Goal: Transaction & Acquisition: Book appointment/travel/reservation

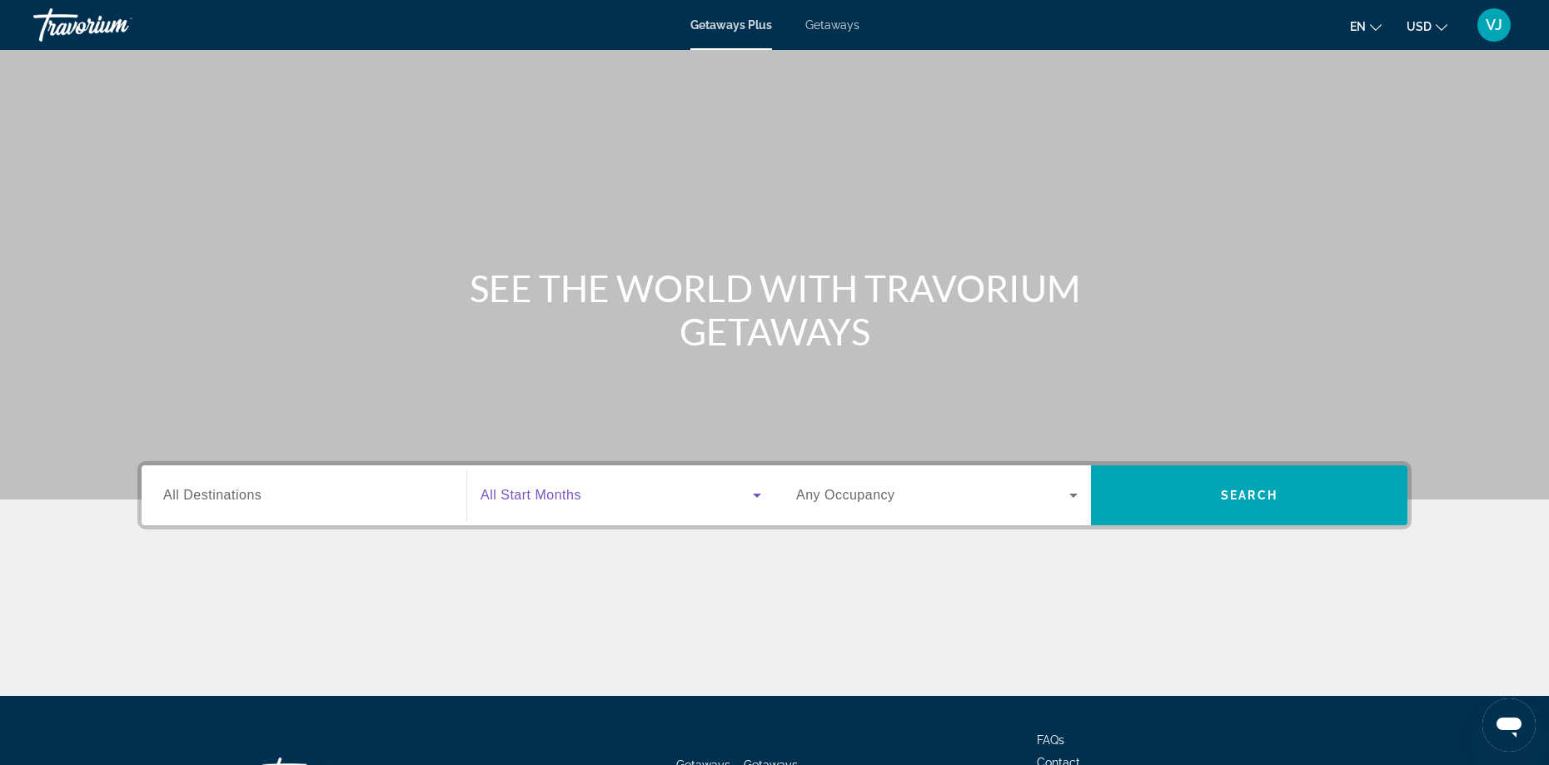
click at [758, 498] on icon "Search widget" at bounding box center [757, 496] width 20 height 20
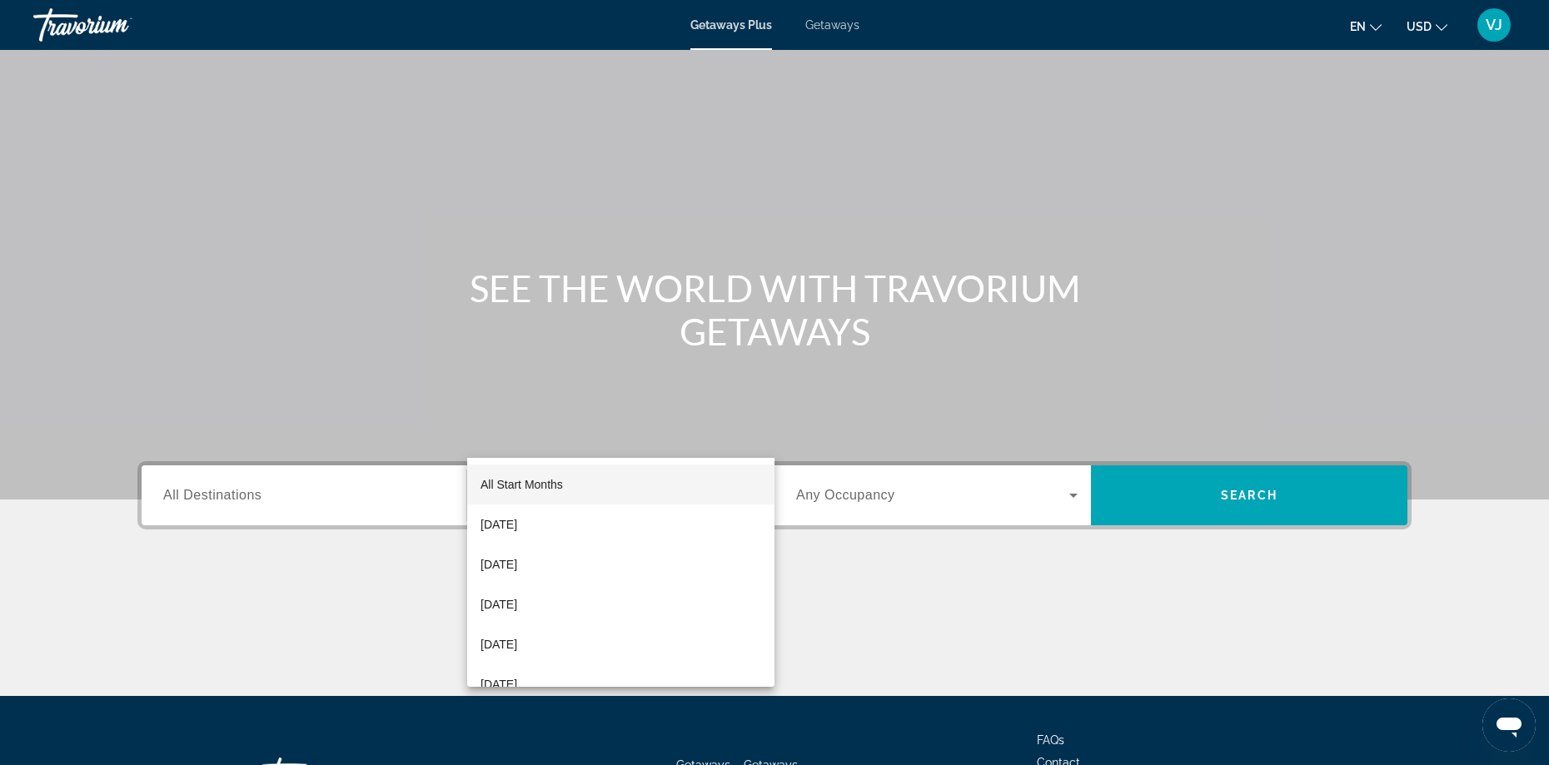
scroll to position [135, 0]
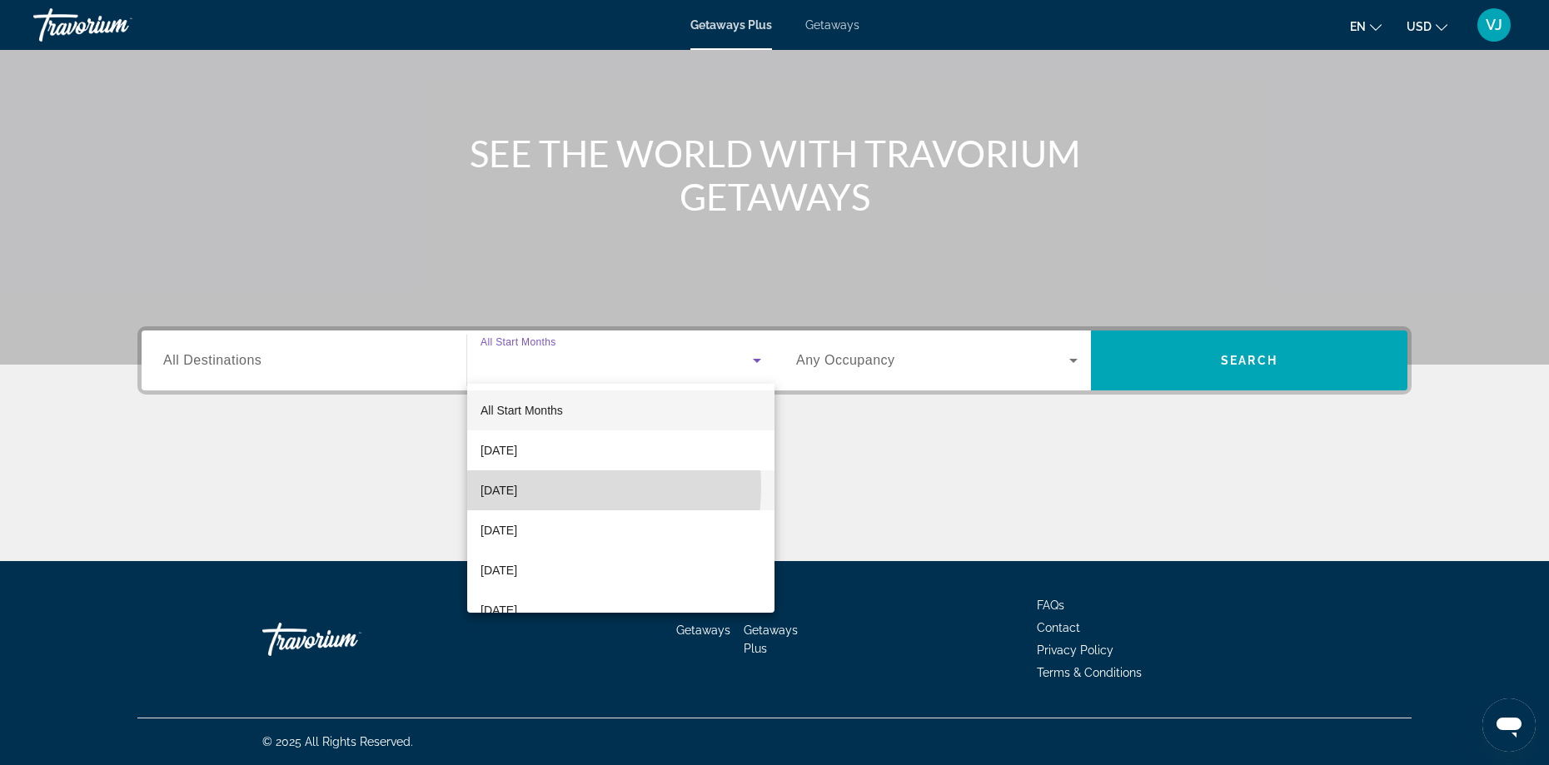
click at [517, 487] on span "[DATE]" at bounding box center [499, 491] width 37 height 20
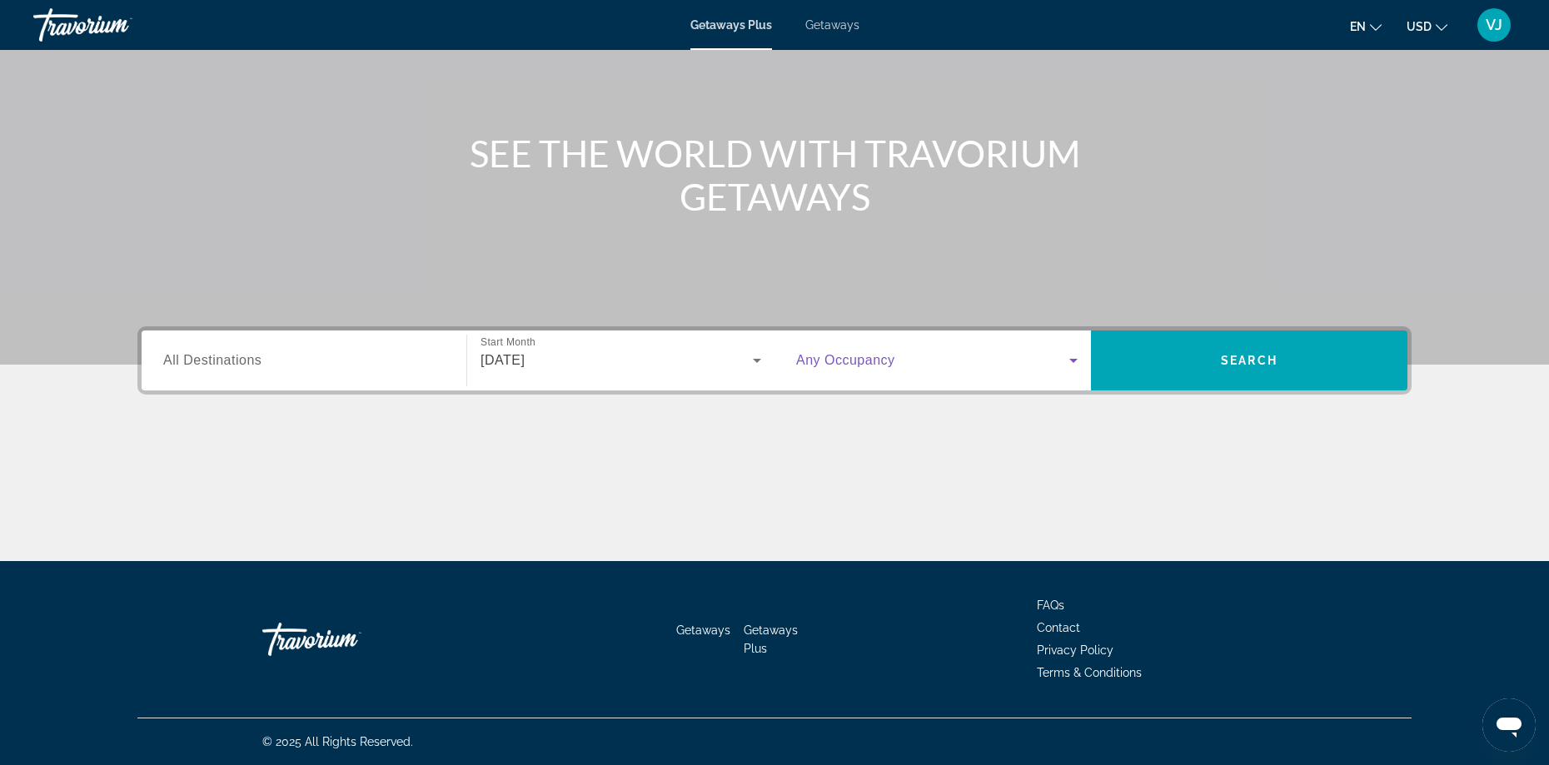
click at [1071, 361] on icon "Search widget" at bounding box center [1073, 361] width 8 height 4
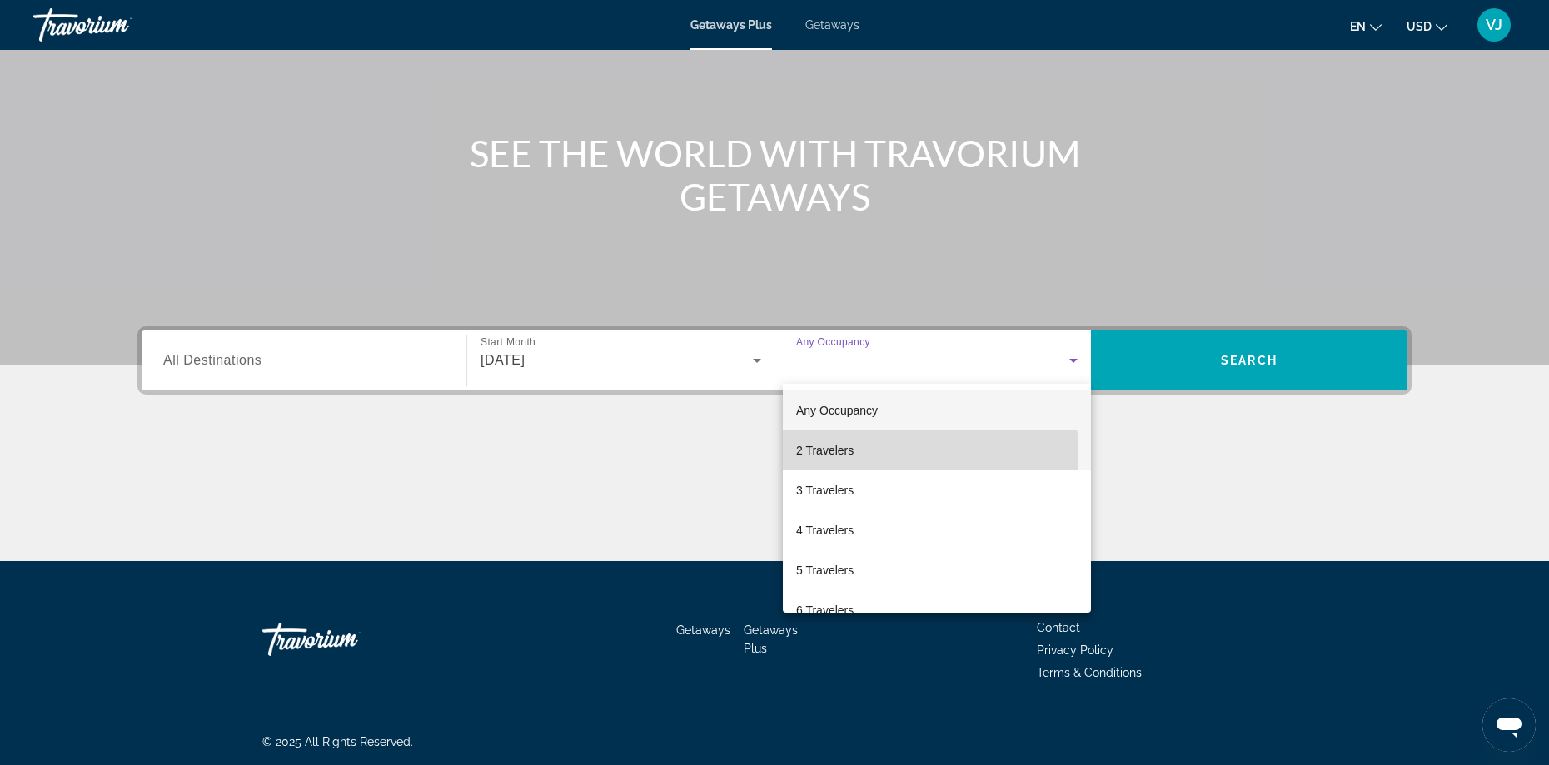
click at [880, 453] on mat-option "2 Travelers" at bounding box center [937, 451] width 308 height 40
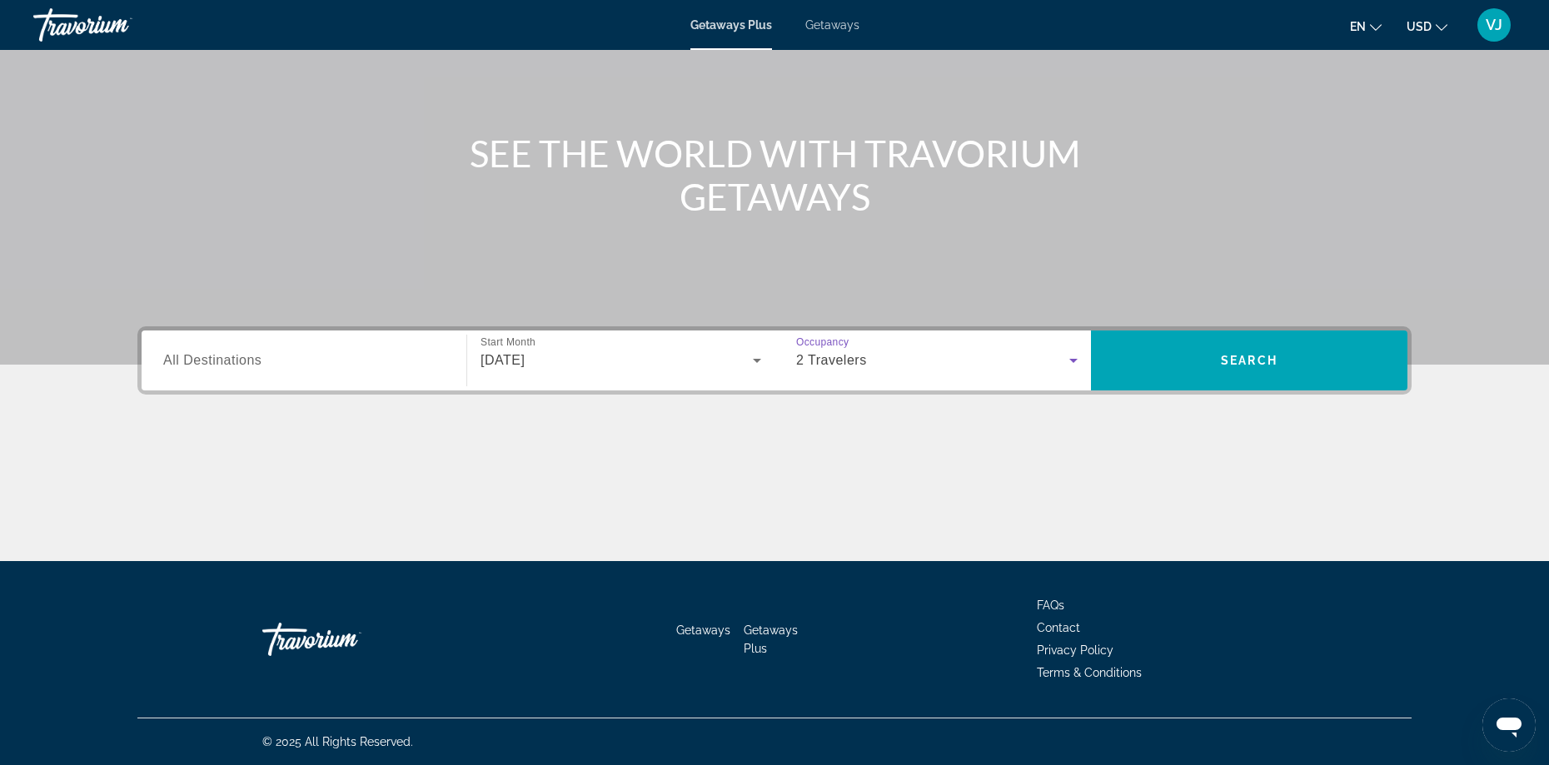
click at [436, 361] on input "Destination All Destinations" at bounding box center [304, 361] width 282 height 20
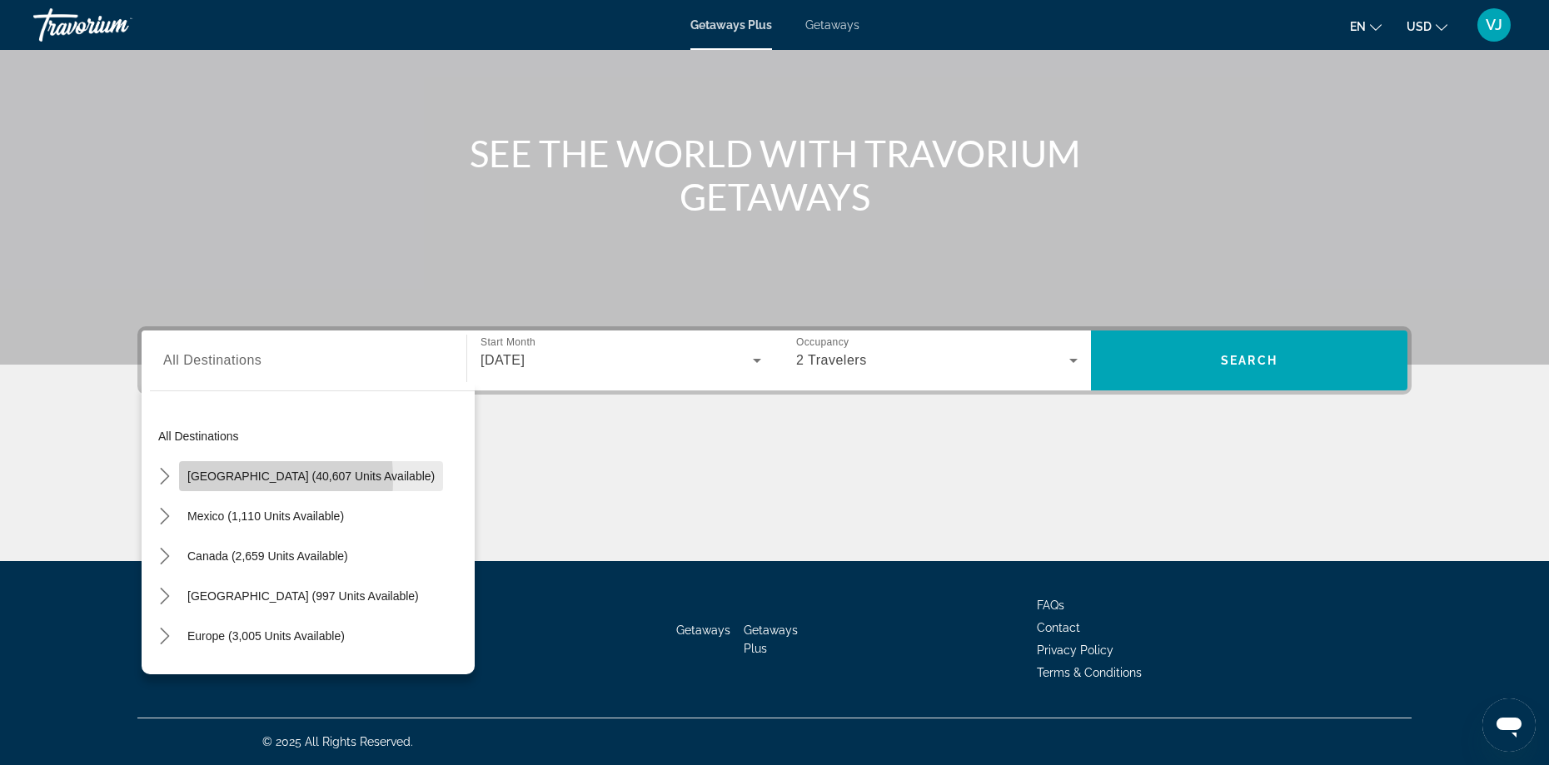
click at [217, 480] on span "[GEOGRAPHIC_DATA] (40,607 units available)" at bounding box center [310, 476] width 247 height 13
type input "**********"
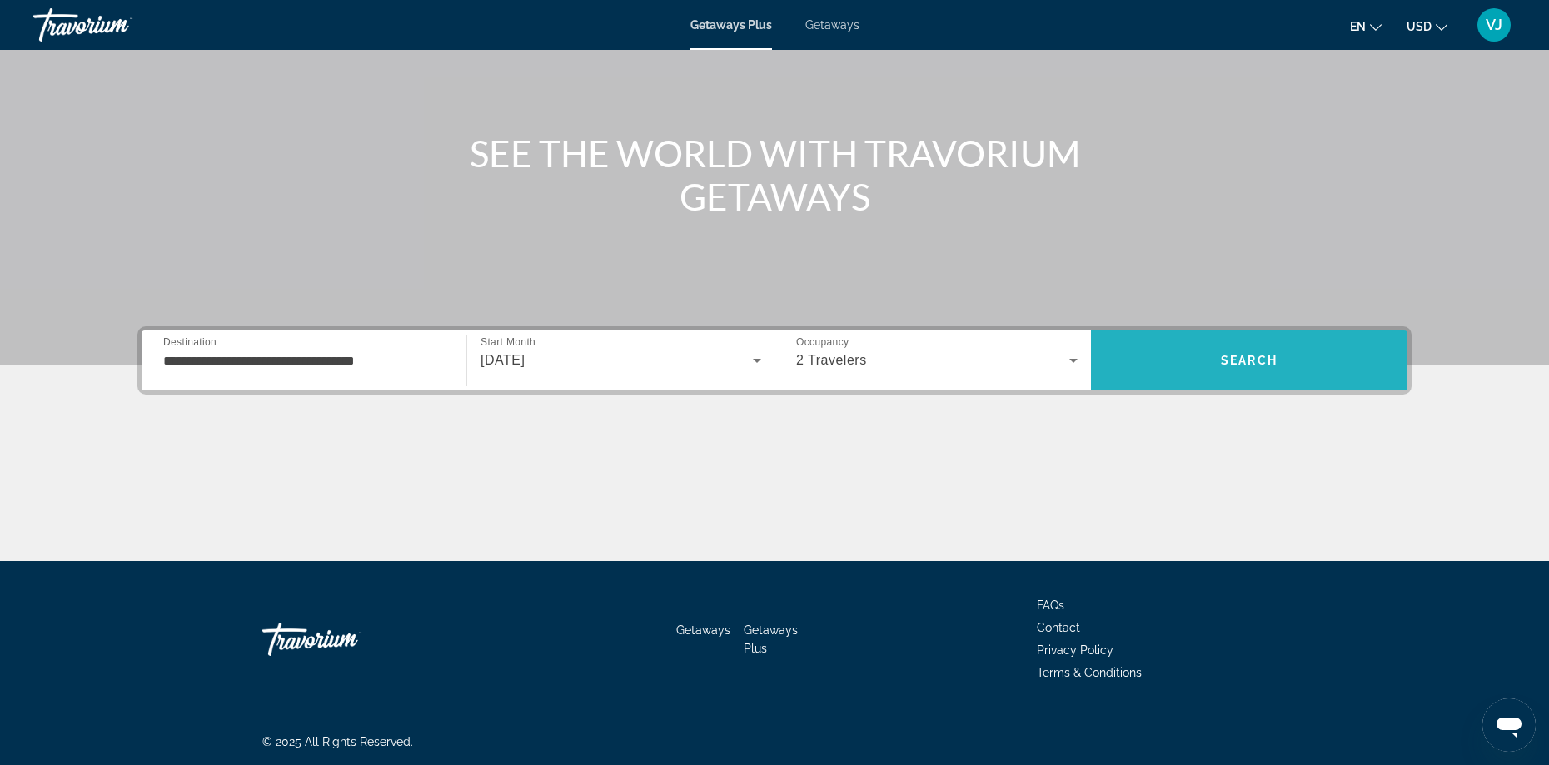
click at [1174, 364] on span "Search" at bounding box center [1249, 361] width 316 height 40
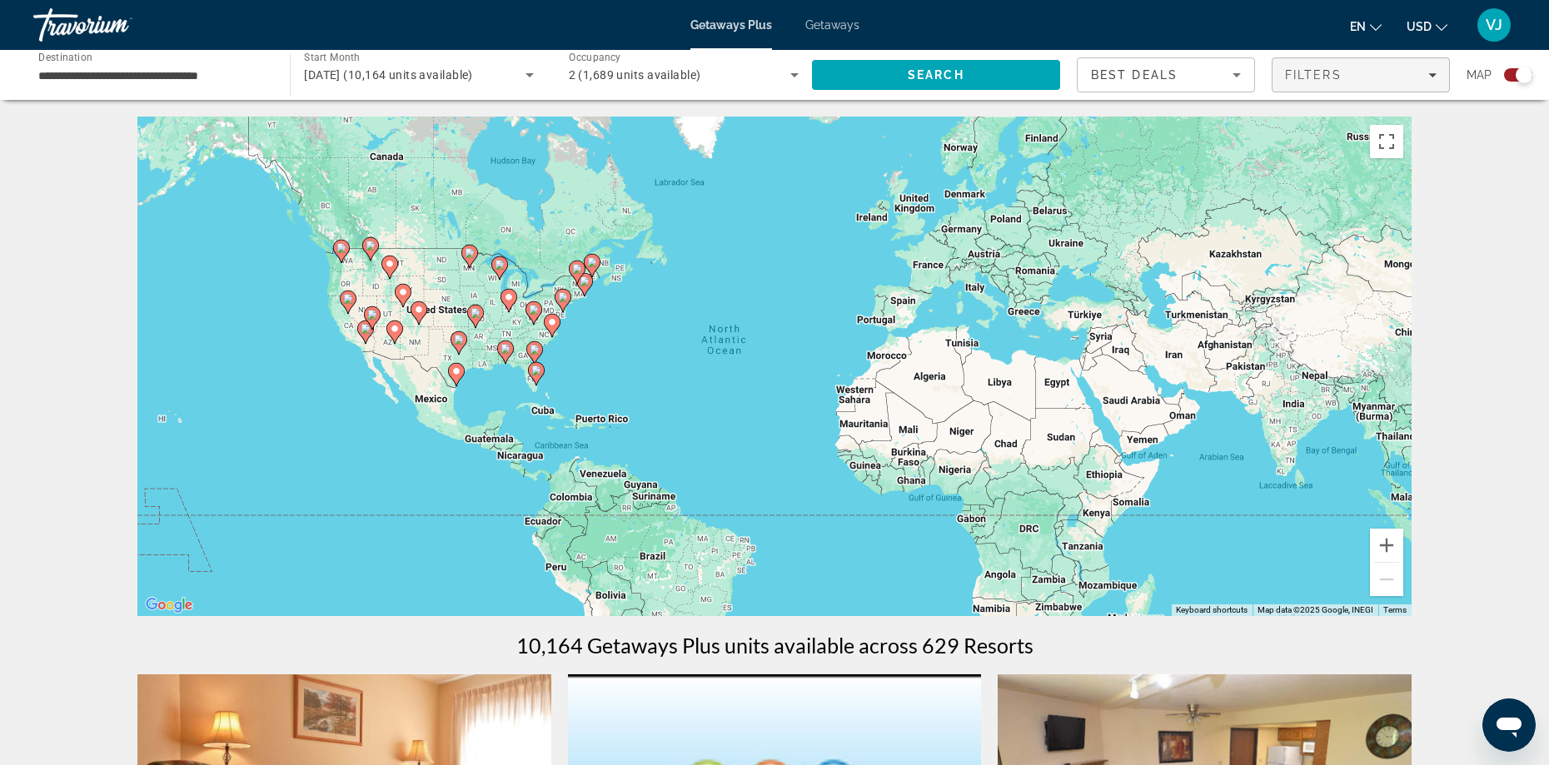
click at [1428, 73] on icon "Filters" at bounding box center [1432, 75] width 8 height 8
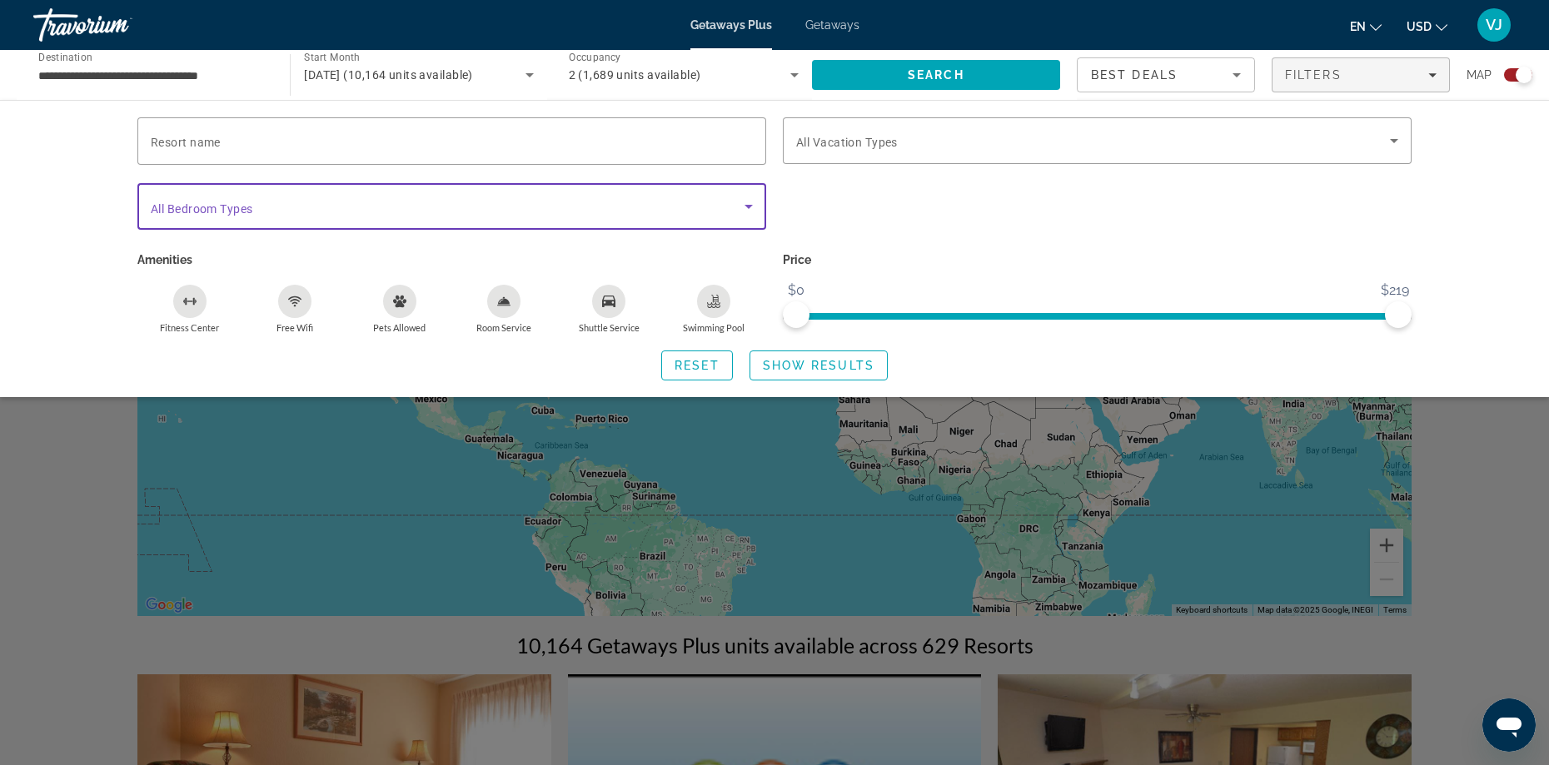
click at [746, 205] on icon "Search widget" at bounding box center [749, 207] width 8 height 4
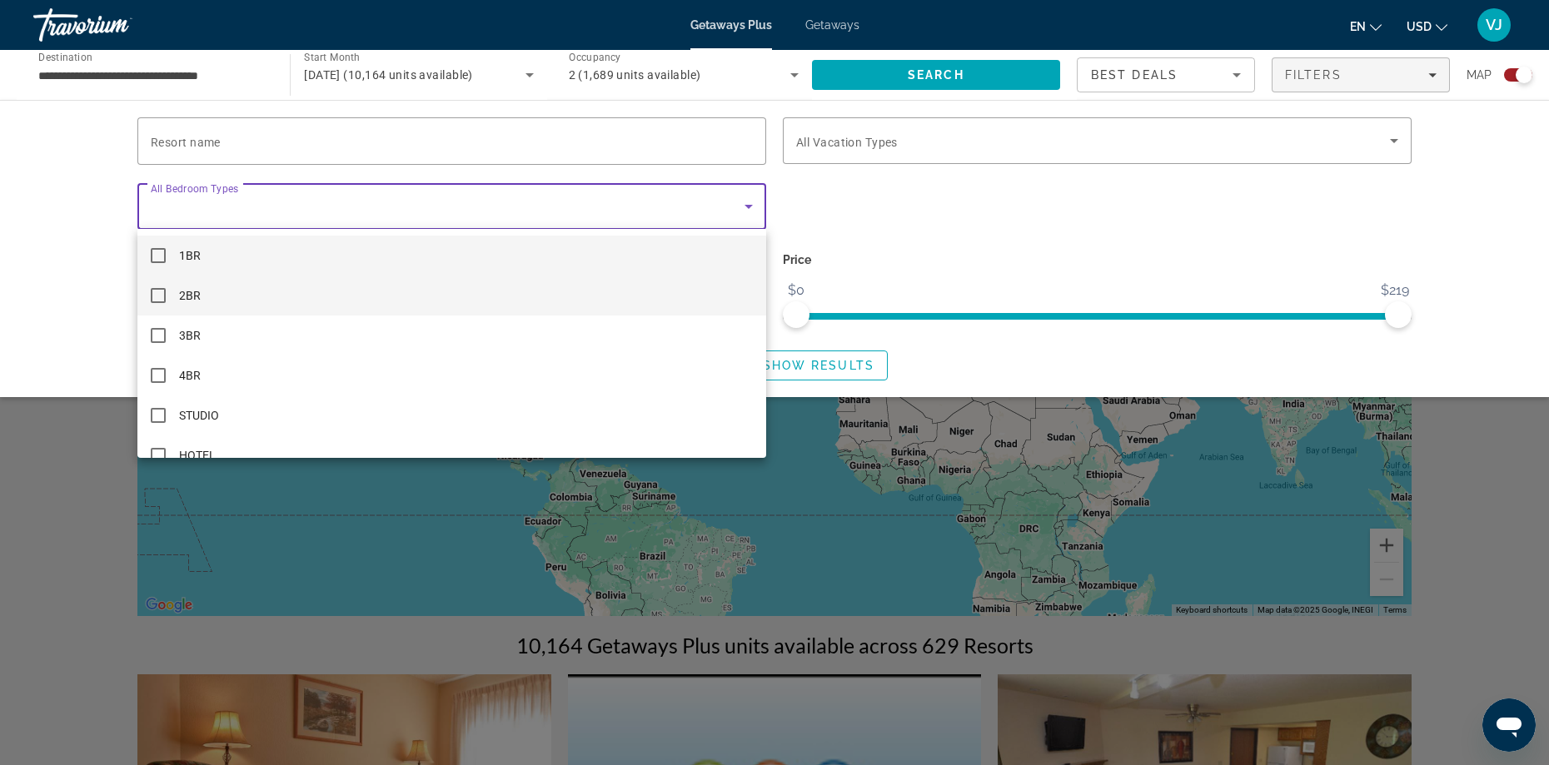
click at [156, 287] on mat-option "2BR" at bounding box center [451, 296] width 629 height 40
click at [217, 132] on div at bounding box center [774, 382] width 1549 height 765
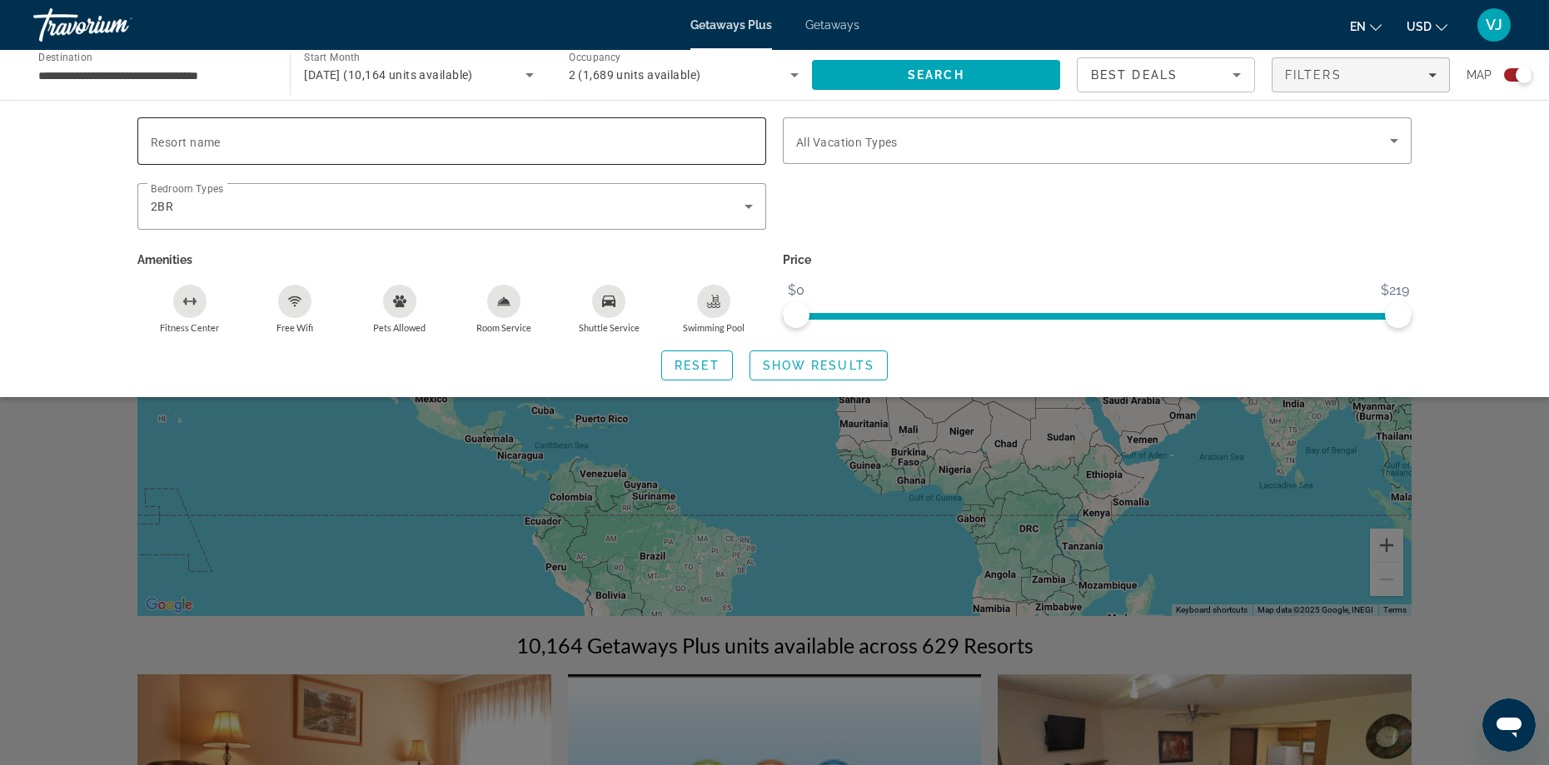
click at [220, 145] on span "Resort name" at bounding box center [186, 142] width 70 height 13
click at [220, 145] on input "Resort name" at bounding box center [452, 142] width 602 height 20
type input "**********"
click at [793, 367] on span "Show Results" at bounding box center [819, 365] width 112 height 13
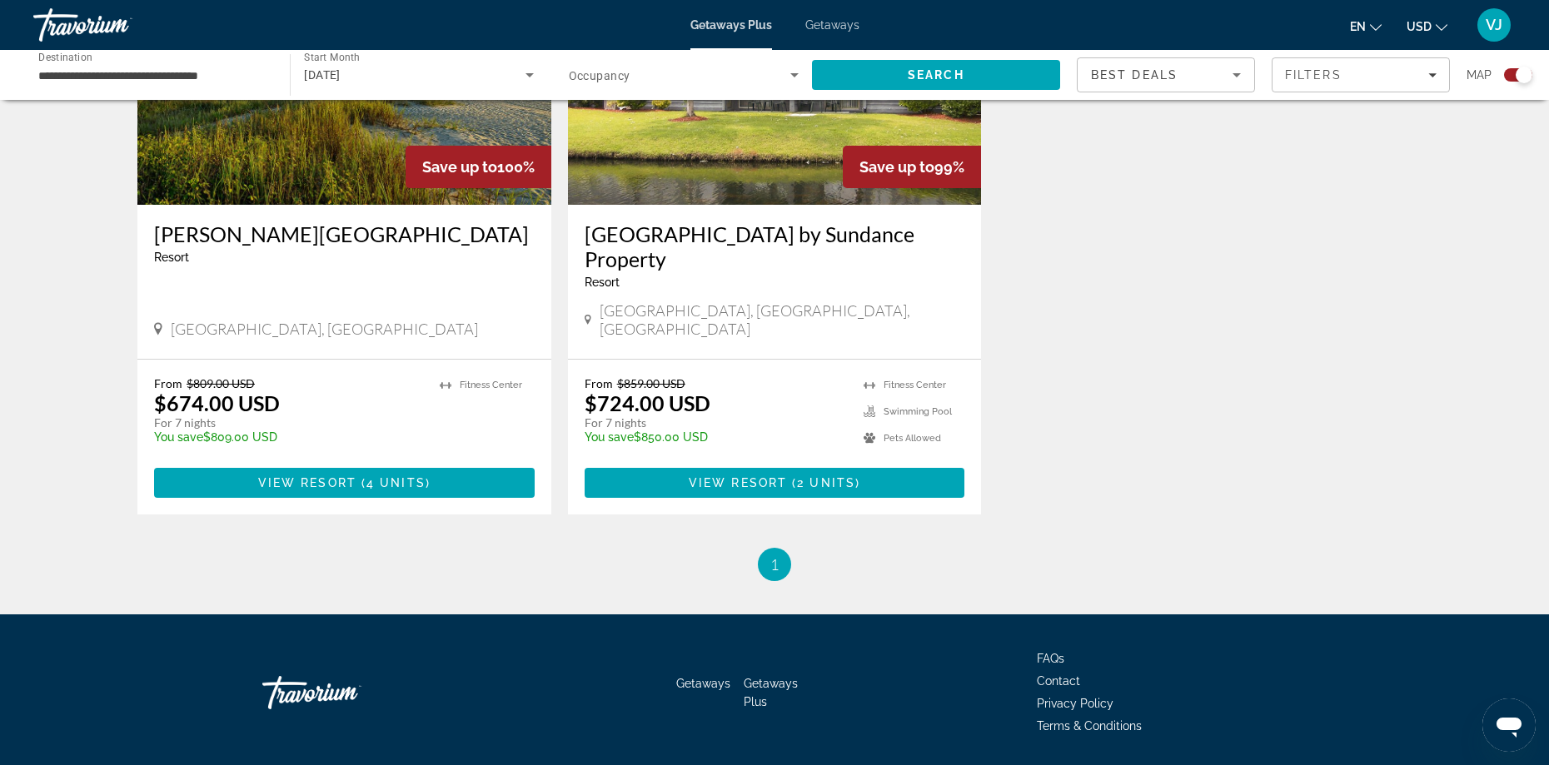
scroll to position [771, 0]
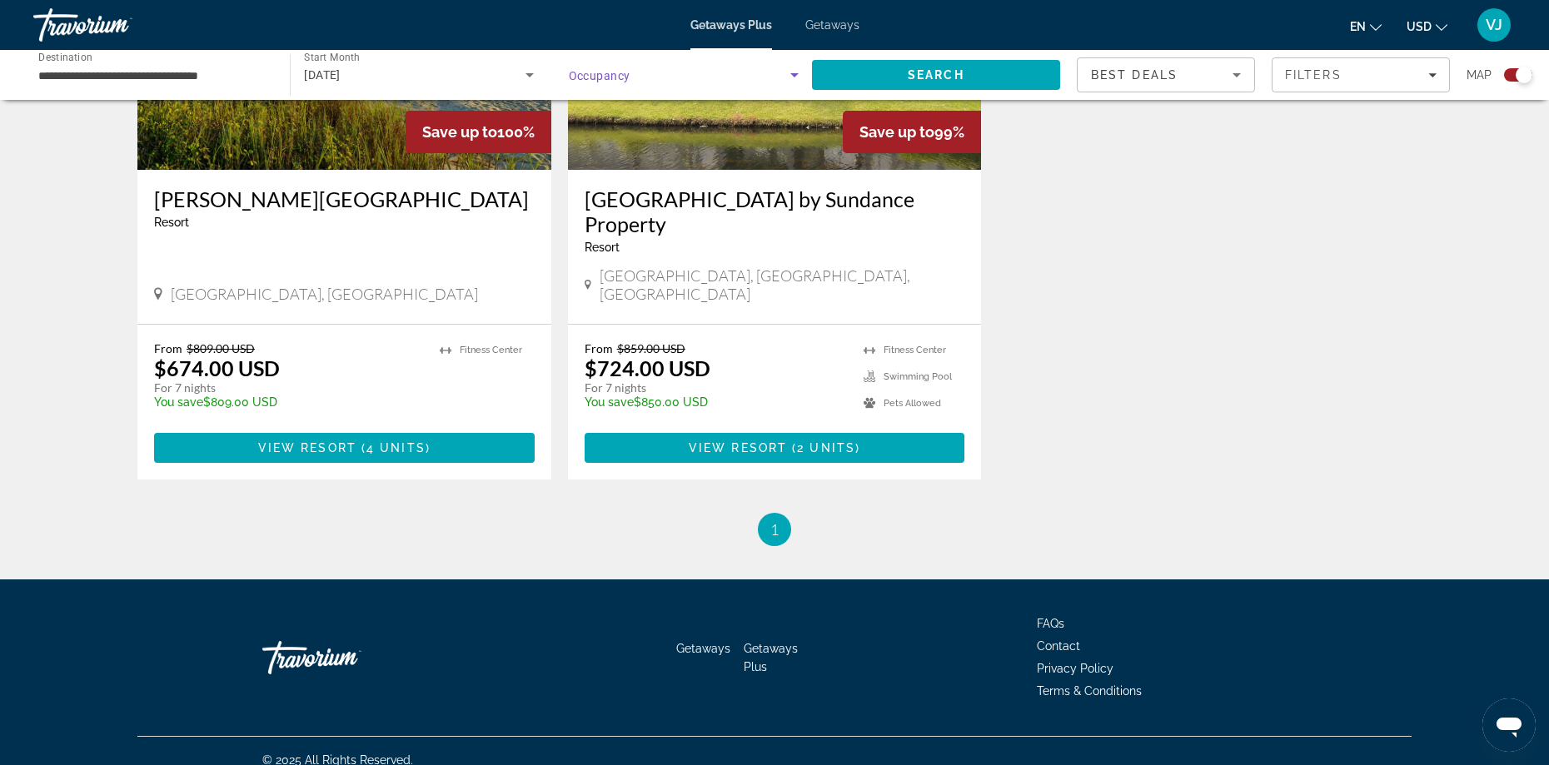
click at [795, 77] on icon "Search widget" at bounding box center [794, 75] width 8 height 4
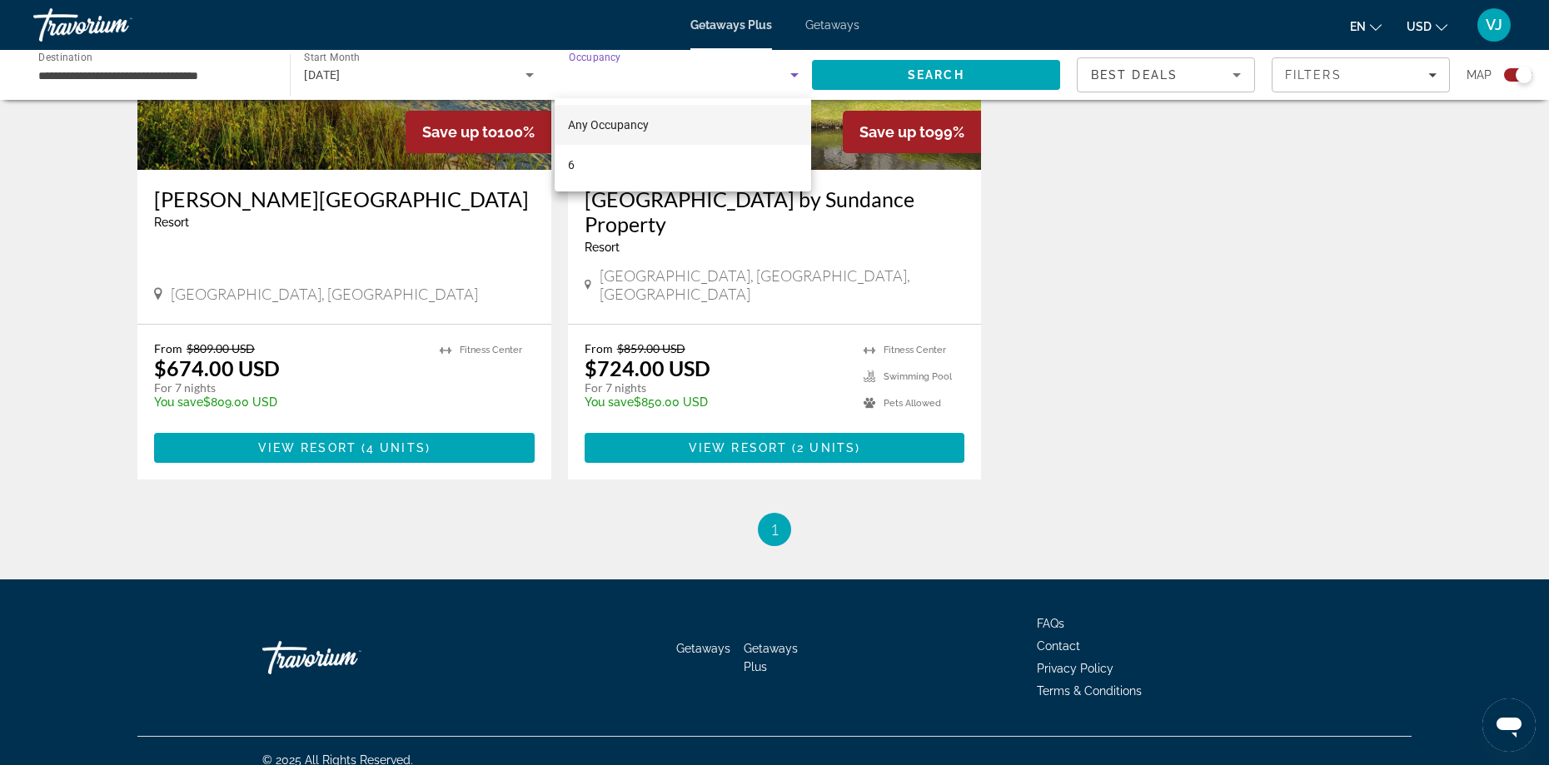
click at [794, 76] on div at bounding box center [774, 382] width 1549 height 765
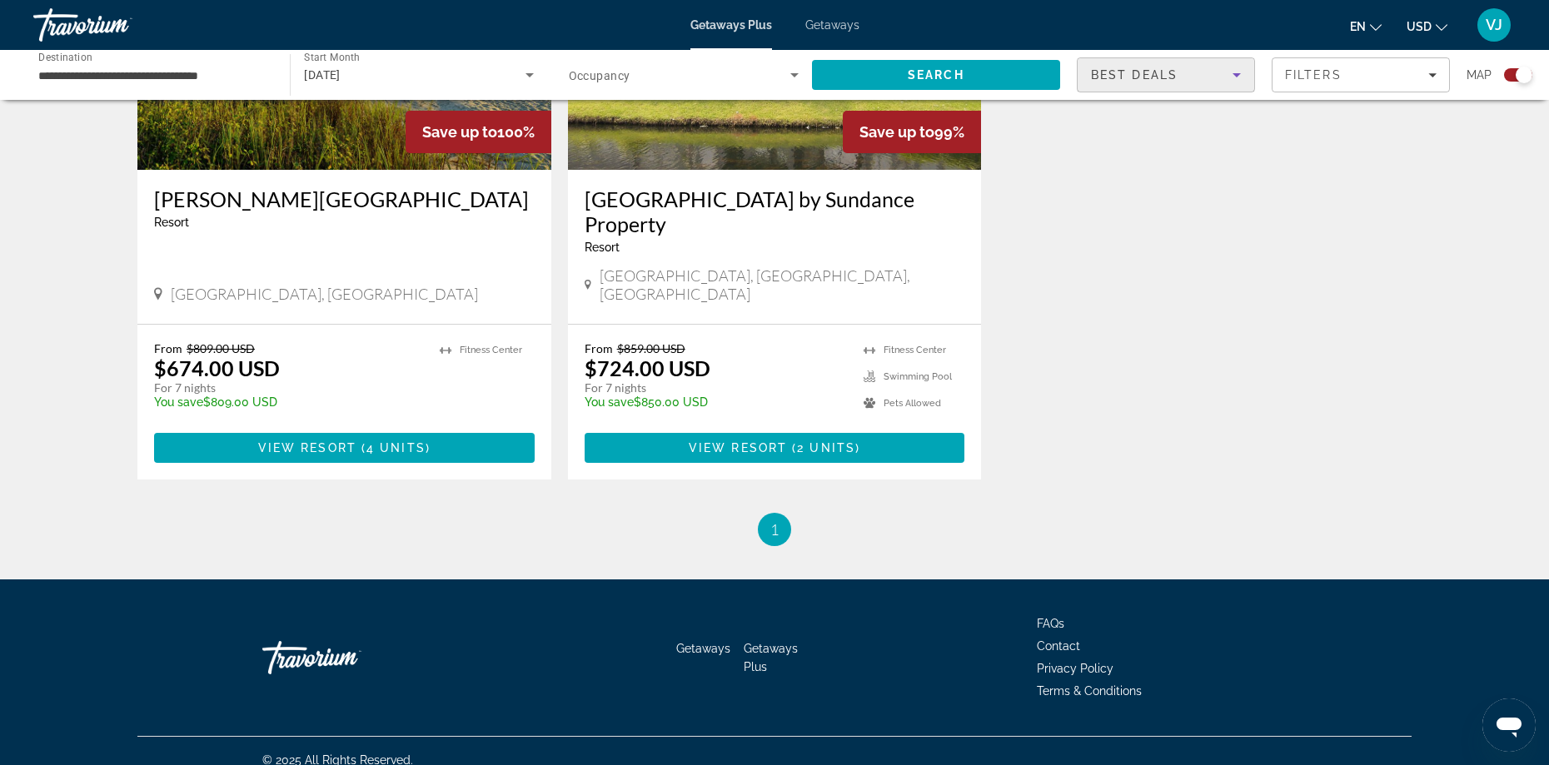
click at [1242, 73] on icon "Sort by" at bounding box center [1237, 75] width 20 height 20
click at [1140, 155] on span "Lowest Price" at bounding box center [1124, 158] width 67 height 13
click at [1427, 72] on div "Filters" at bounding box center [1361, 74] width 152 height 13
